Goal: Task Accomplishment & Management: Manage account settings

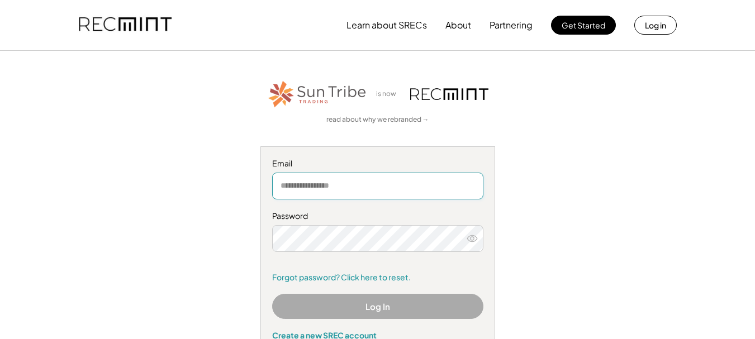
click at [314, 191] on input "email" at bounding box center [377, 186] width 211 height 27
type input "**********"
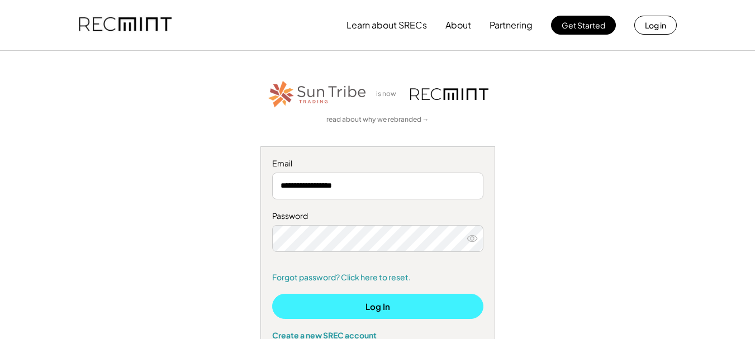
click at [365, 303] on button "Log In" at bounding box center [377, 306] width 211 height 25
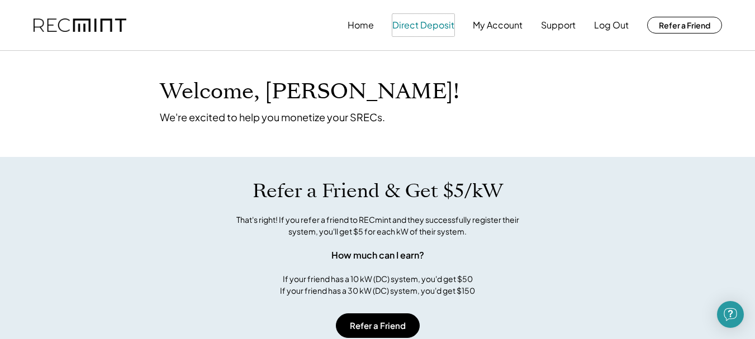
click at [420, 26] on button "Direct Deposit" at bounding box center [423, 25] width 62 height 22
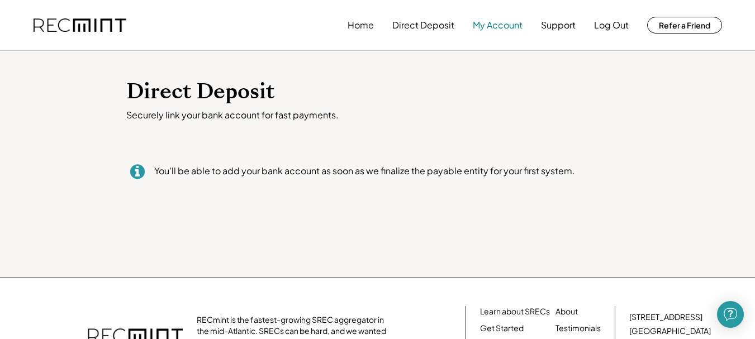
click at [497, 23] on button "My Account" at bounding box center [498, 25] width 50 height 22
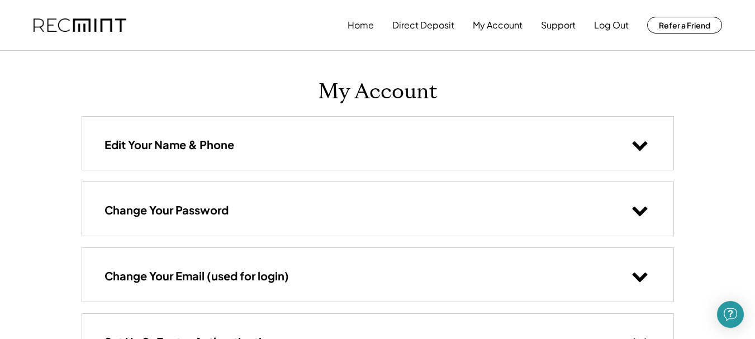
click at [642, 145] on use at bounding box center [639, 145] width 15 height 9
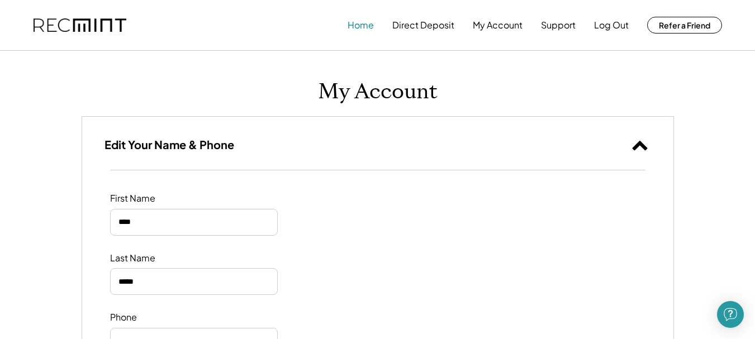
click at [360, 27] on button "Home" at bounding box center [361, 25] width 26 height 22
